Goal: Task Accomplishment & Management: Complete application form

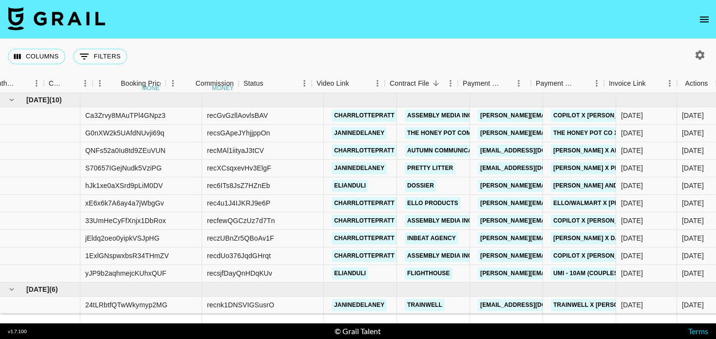
click at [698, 8] on nav at bounding box center [358, 19] width 716 height 39
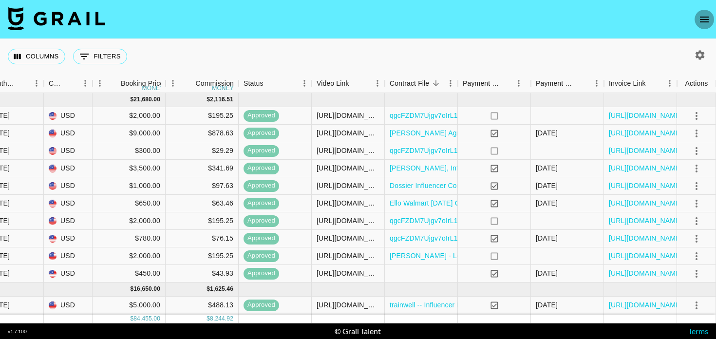
click at [704, 15] on icon "open drawer" at bounding box center [705, 20] width 12 height 12
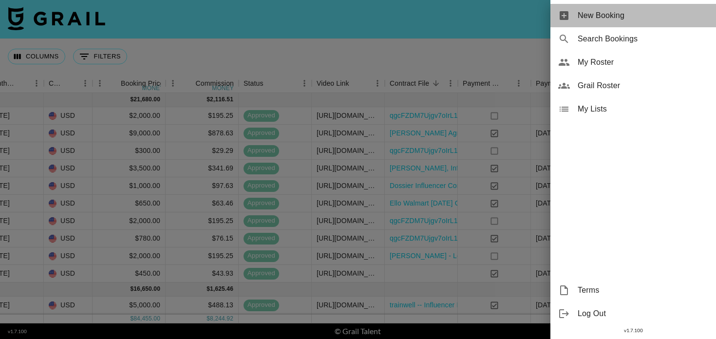
click at [636, 19] on span "New Booking" at bounding box center [643, 16] width 131 height 12
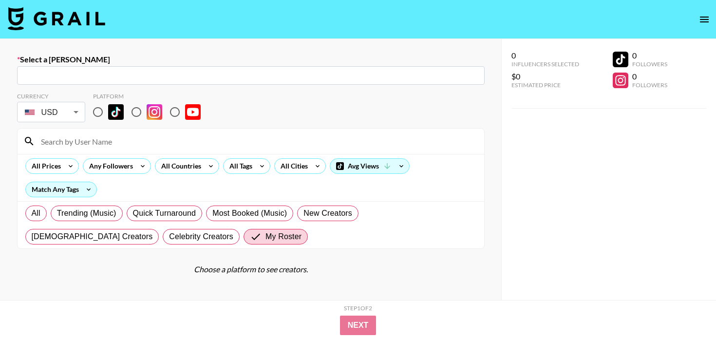
click at [175, 73] on input "text" at bounding box center [251, 75] width 456 height 11
paste input "[PERSON_NAME][EMAIL_ADDRESS][DOMAIN_NAME]"
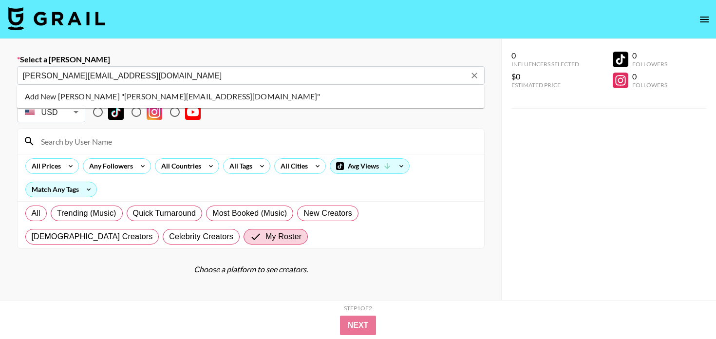
click at [130, 100] on li "Add New Booker "tammy@curiousrc.com"" at bounding box center [251, 97] width 468 height 16
type input "Add New Booker "tammy@curiousrc.com""
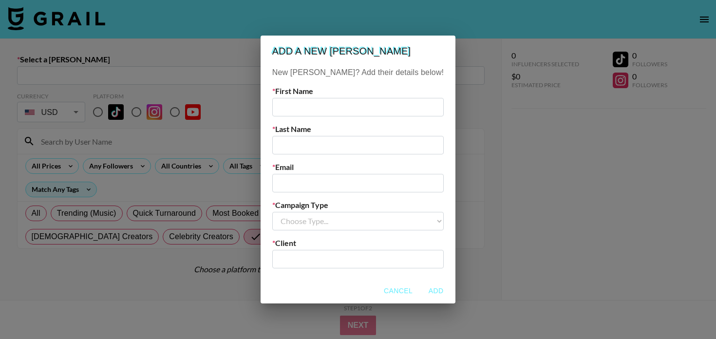
click at [314, 103] on input "text" at bounding box center [358, 107] width 172 height 19
type input "Tammy"
type input "C"
type input "Vo"
paste input "[PERSON_NAME][EMAIL_ADDRESS][DOMAIN_NAME]"
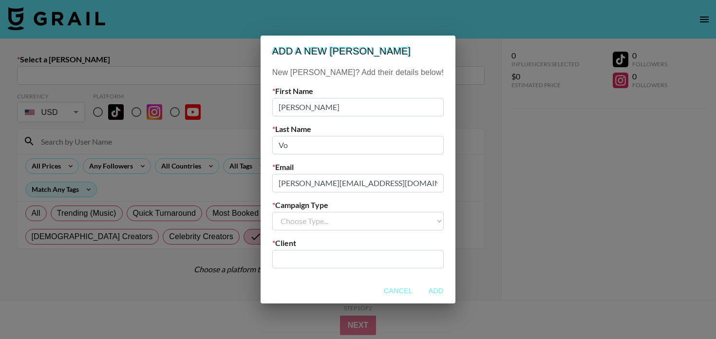
type input "[PERSON_NAME][EMAIL_ADDRESS][DOMAIN_NAME]"
click at [357, 228] on select "Choose Type... Song Promos Brand Promos" at bounding box center [358, 221] width 172 height 19
select select "Brand"
click at [292, 212] on select "Choose Type... Song Promos Brand Promos" at bounding box center [358, 221] width 172 height 19
click at [353, 261] on input "text" at bounding box center [358, 258] width 160 height 11
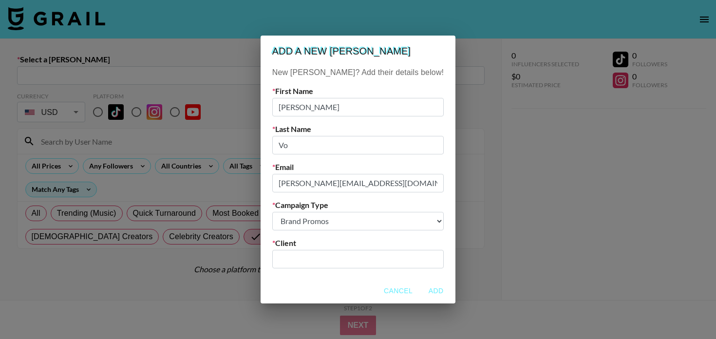
click at [353, 261] on input "text" at bounding box center [358, 258] width 160 height 11
paste input "Curious Research & Clearance"
click at [371, 288] on li "Add New Client: "Curious Research & Clearance"" at bounding box center [358, 284] width 132 height 25
type input "Curious Research & Clearance"
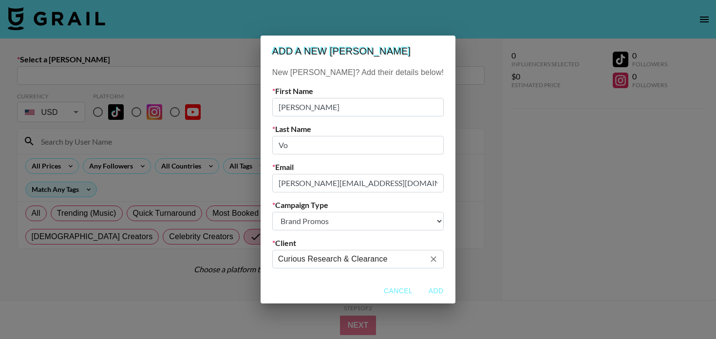
scroll to position [0, 0]
click at [420, 291] on button "Add" at bounding box center [435, 291] width 31 height 18
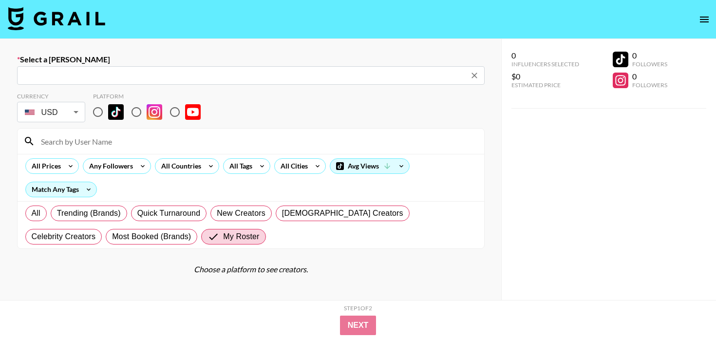
type input "tammy@curiousrc.com: Tammy Vo -- Curious Research & Clearance -- JK9TCRdKPnbbbu…"
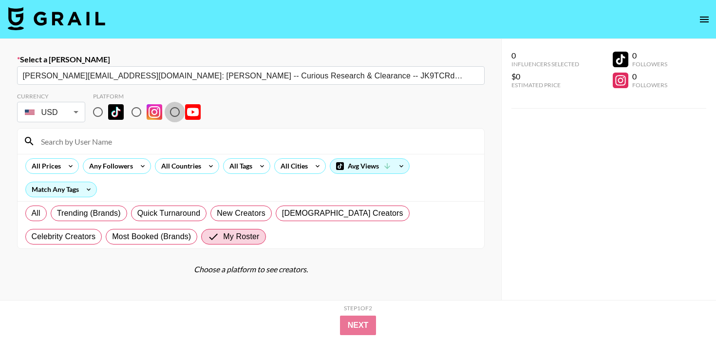
click at [177, 119] on input "radio" at bounding box center [175, 112] width 20 height 20
radio input "true"
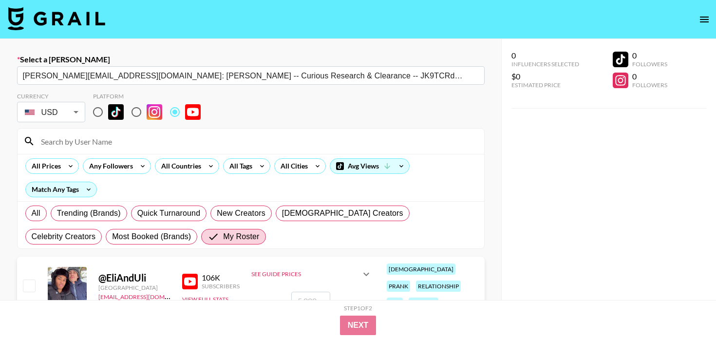
click at [174, 143] on input at bounding box center [256, 141] width 443 height 16
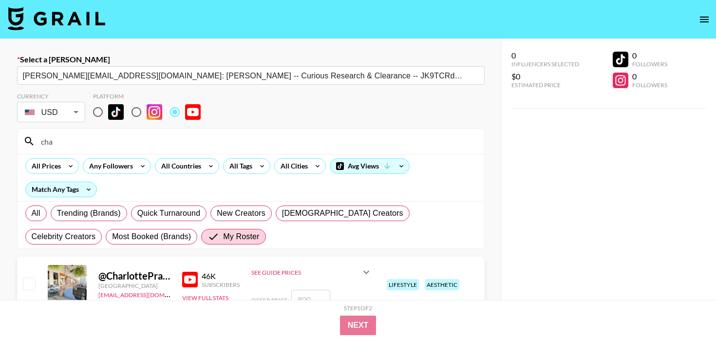
type input "cha"
click at [27, 283] on input "checkbox" at bounding box center [29, 284] width 12 height 12
checkbox input "true"
type input "800"
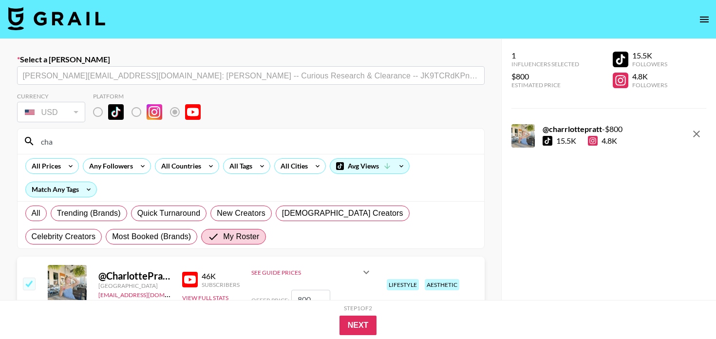
click at [313, 299] on input "800" at bounding box center [310, 299] width 39 height 19
click at [302, 299] on input "800" at bounding box center [310, 299] width 39 height 19
checkbox input "false"
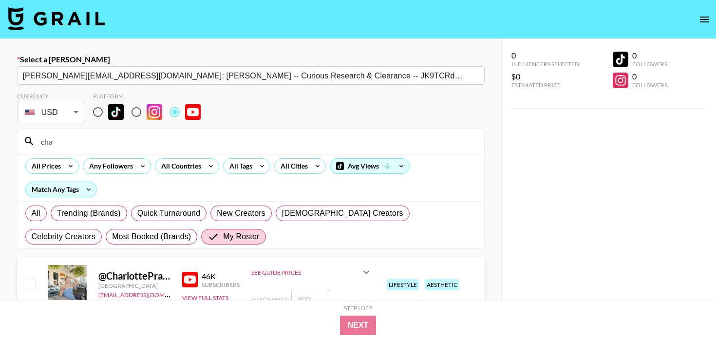
checkbox input "true"
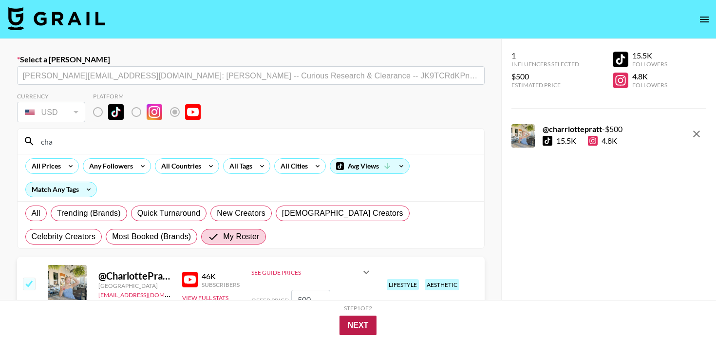
type input "500"
click at [353, 321] on button "Next" at bounding box center [359, 325] width 38 height 19
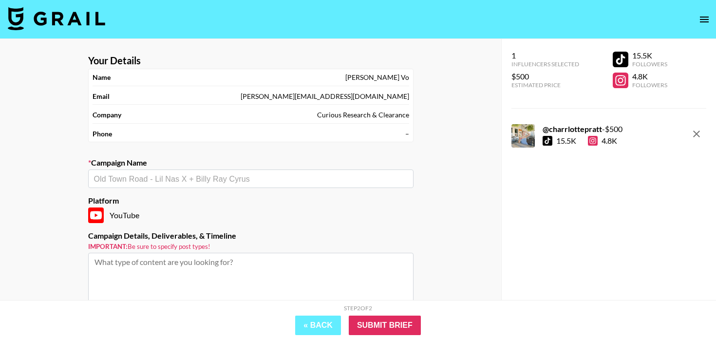
click at [152, 176] on input "text" at bounding box center [251, 178] width 314 height 11
click at [152, 203] on li "Add New Campaign: "Venmo Paid Usage"" at bounding box center [250, 200] width 325 height 16
type input "Venmo Paid Usage"
click at [152, 264] on textarea at bounding box center [250, 289] width 325 height 73
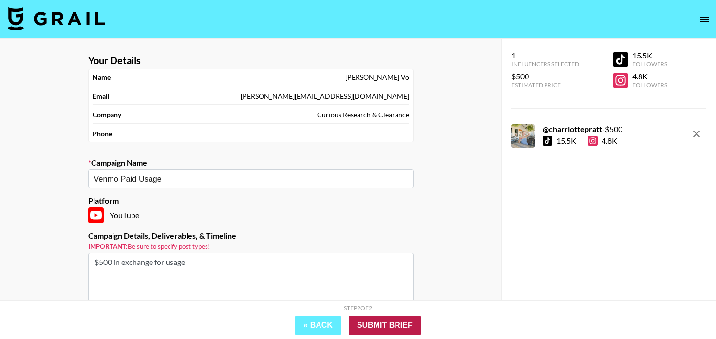
type textarea "$500 in exchange for usage"
click at [364, 326] on input "Submit Brief" at bounding box center [385, 325] width 72 height 19
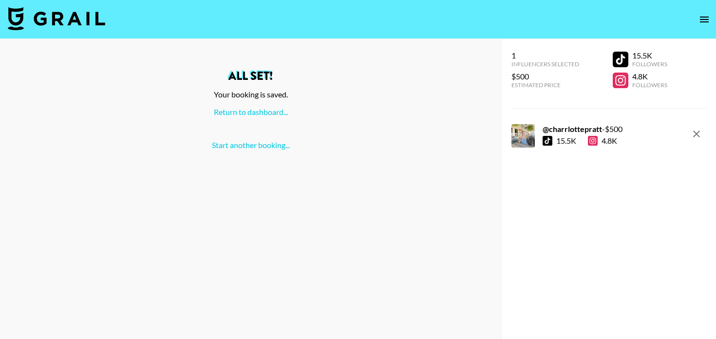
click at [242, 105] on div "All set! Your booking is saved. Return to dashboard... Start another booking..." at bounding box center [251, 110] width 486 height 80
click at [243, 114] on link "Return to dashboard..." at bounding box center [251, 111] width 74 height 9
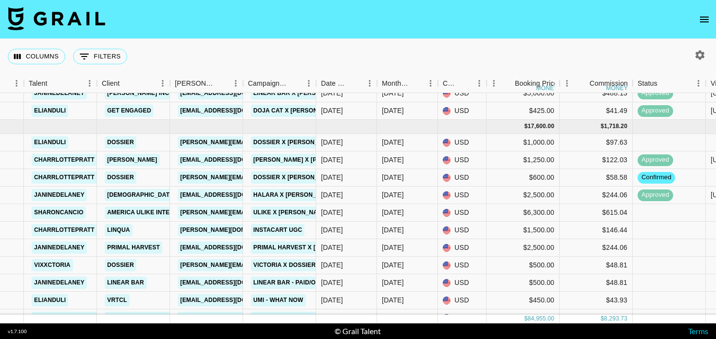
scroll to position [409, 300]
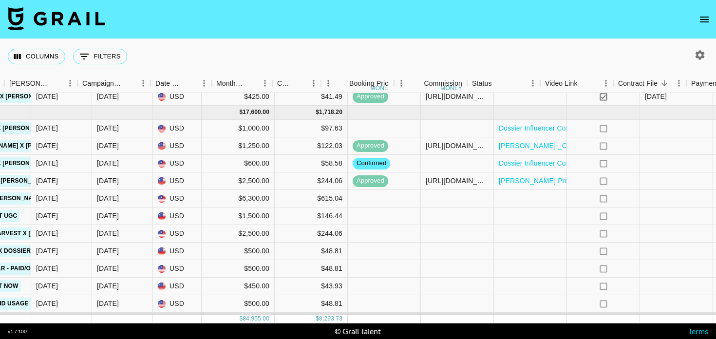
scroll to position [416, 694]
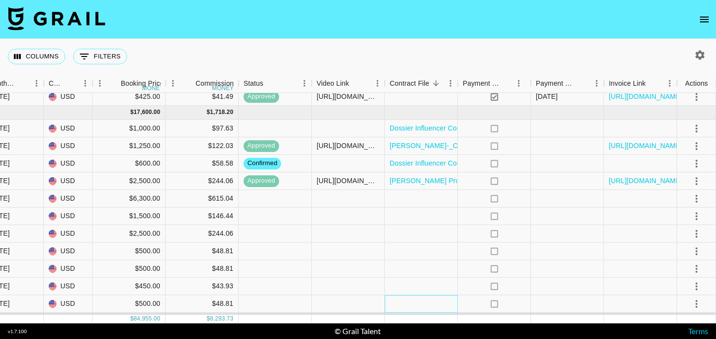
click at [438, 298] on div at bounding box center [421, 304] width 73 height 18
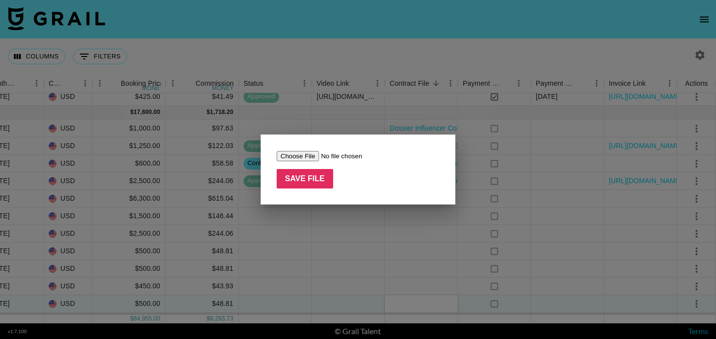
click at [316, 153] on input "file" at bounding box center [338, 156] width 123 height 10
type input "C:\fakepath\Venmo College_Footage License_Charlotte Pratt_encrypted_.pdf"
click at [286, 198] on div "Save File" at bounding box center [358, 169] width 195 height 70
click at [286, 178] on input "Save File" at bounding box center [305, 178] width 57 height 19
